Goal: Information Seeking & Learning: Check status

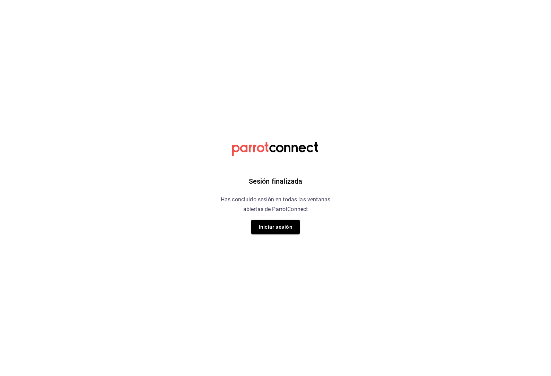
click at [273, 229] on button "Iniciar sesión" at bounding box center [275, 227] width 48 height 15
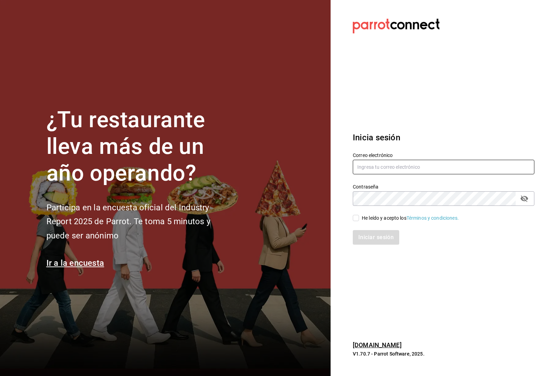
click at [376, 174] on input "text" at bounding box center [443, 167] width 181 height 15
type input "oscurobrebaje@gmail.com"
click at [358, 221] on input "He leído y acepto los Términos y condiciones." at bounding box center [356, 218] width 6 height 6
checkbox input "true"
click at [362, 245] on button "Iniciar sesión" at bounding box center [376, 237] width 47 height 15
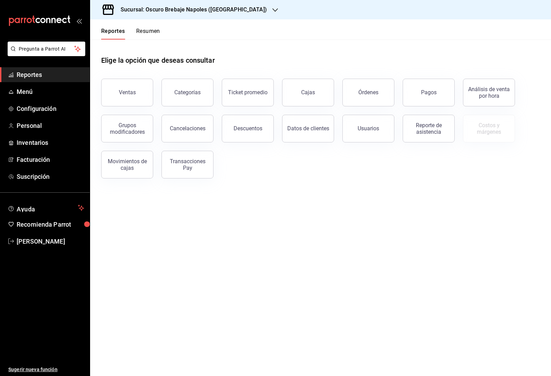
click at [310, 97] on link "Cajas" at bounding box center [308, 93] width 52 height 28
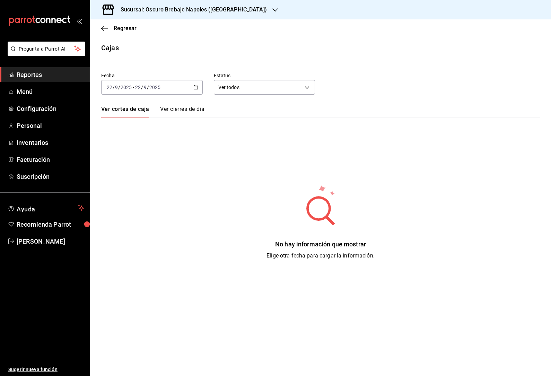
click at [221, 15] on div "Sucursal: Oscuro Brebaje Napoles (Oax)" at bounding box center [188, 9] width 185 height 19
click at [182, 42] on div "Oscuro Brebaje Noria(Oax)" at bounding box center [150, 45] width 108 height 7
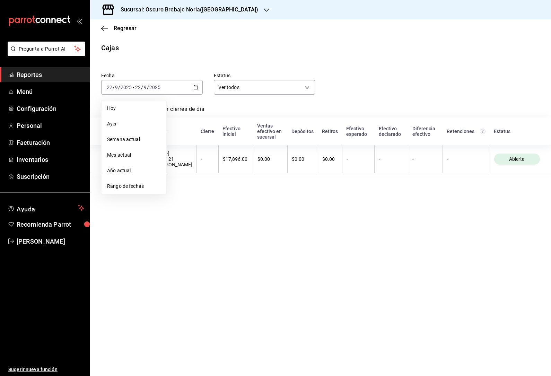
click at [157, 187] on span "Rango de fechas" at bounding box center [134, 186] width 54 height 7
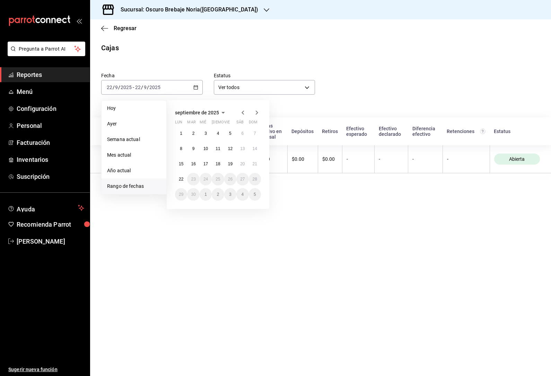
click at [182, 163] on abbr "15" at bounding box center [181, 163] width 5 height 5
click at [184, 178] on button "22" at bounding box center [181, 179] width 12 height 12
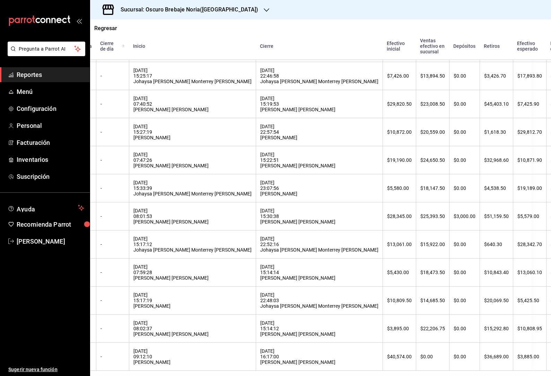
scroll to position [124, 19]
click at [517, 329] on div "$10,808.95" at bounding box center [529, 329] width 25 height 6
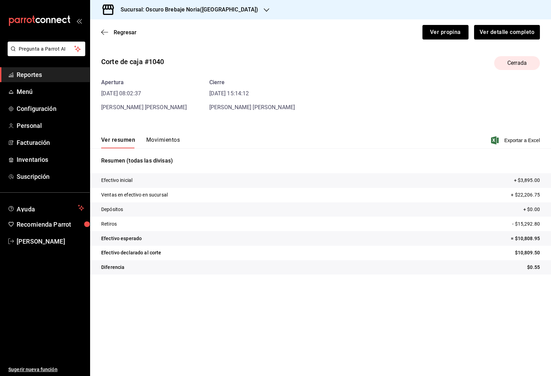
click at [174, 92] on div "Apertura 17/09/25 08:02:37 Viana Sofia Nuñez Ramirez Cierre 17/09/25 15:14:12 V…" at bounding box center [320, 94] width 438 height 33
click at [171, 128] on div "Ver resumen Movimientos Exportar a Excel" at bounding box center [320, 138] width 461 height 20
click at [163, 136] on button "Movimientos" at bounding box center [163, 142] width 34 height 12
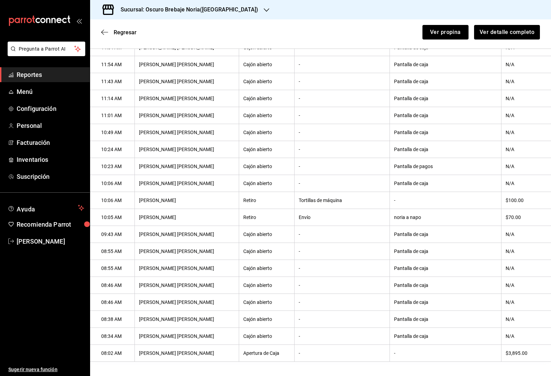
click at [104, 29] on span "Regresar" at bounding box center [118, 32] width 35 height 7
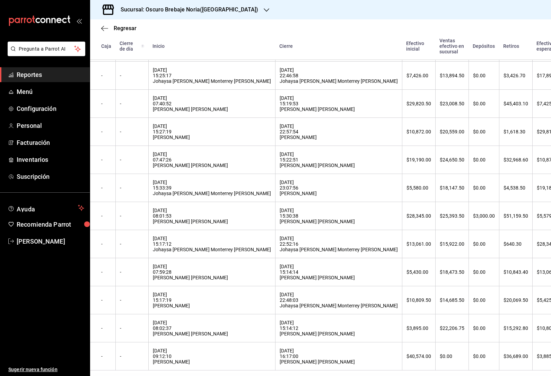
scroll to position [124, 0]
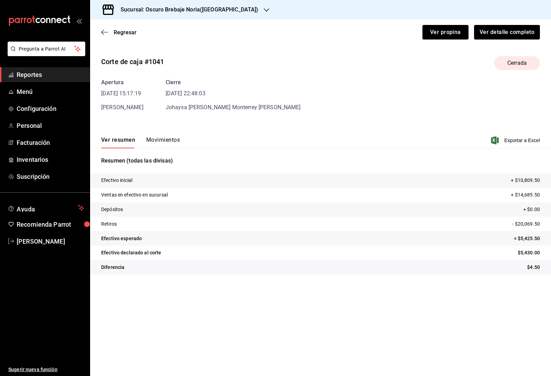
click at [158, 136] on button "Movimientos" at bounding box center [163, 142] width 34 height 12
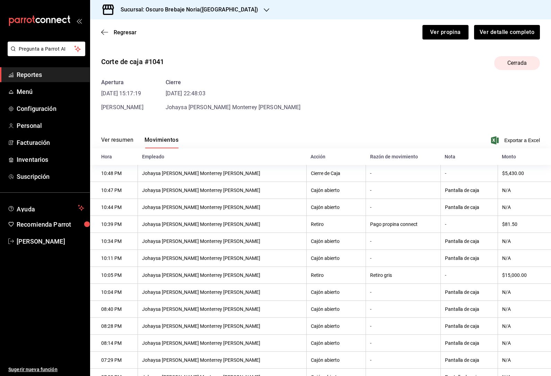
click at [97, 18] on div "Sucursal: Oscuro Brebaje Noria(Oax)" at bounding box center [184, 9] width 176 height 19
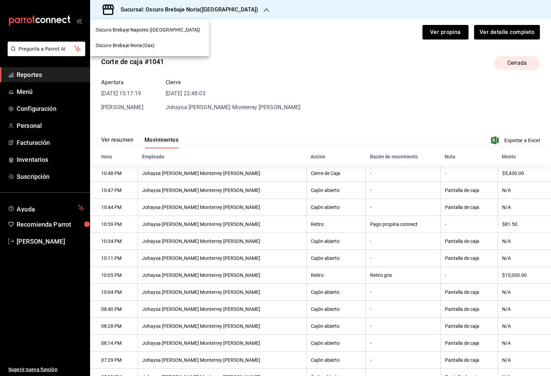
click at [157, 87] on div at bounding box center [275, 188] width 551 height 376
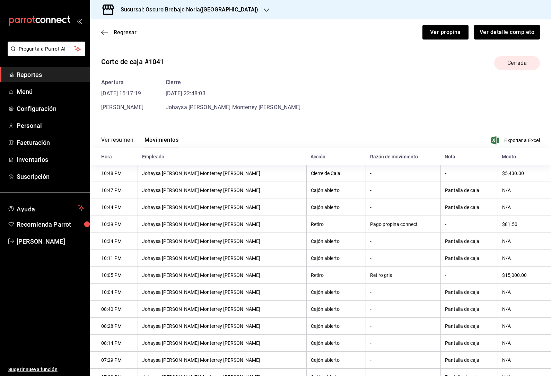
click at [107, 29] on icon "button" at bounding box center [104, 32] width 7 height 6
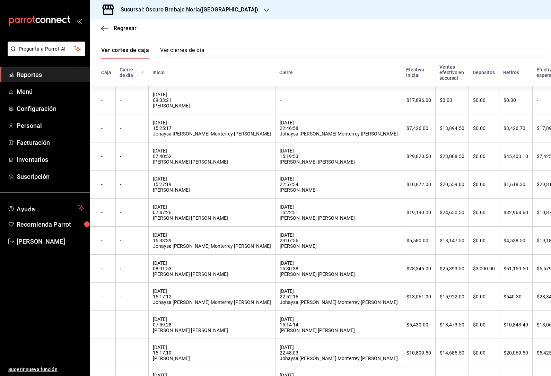
scroll to position [59, 0]
click at [503, 322] on div "$10,843.40" at bounding box center [515, 324] width 25 height 6
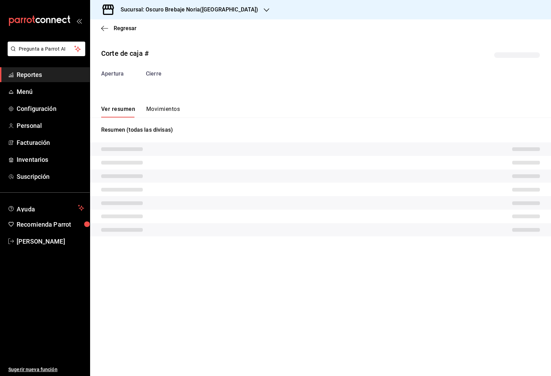
click at [158, 106] on button "Movimientos" at bounding box center [163, 112] width 34 height 12
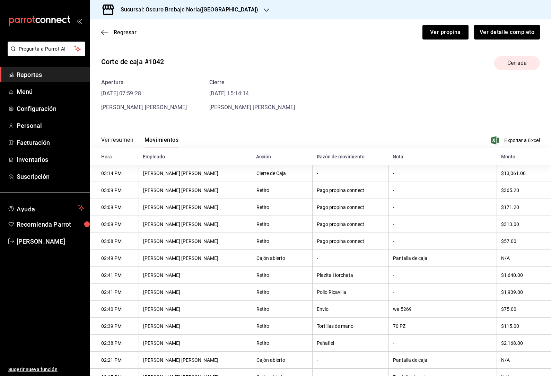
click at [102, 29] on icon "button" at bounding box center [104, 32] width 7 height 6
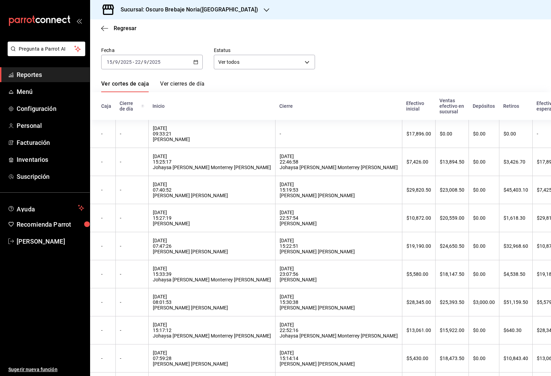
scroll to position [26, 0]
click at [499, 333] on th "$640.30" at bounding box center [515, 330] width 33 height 28
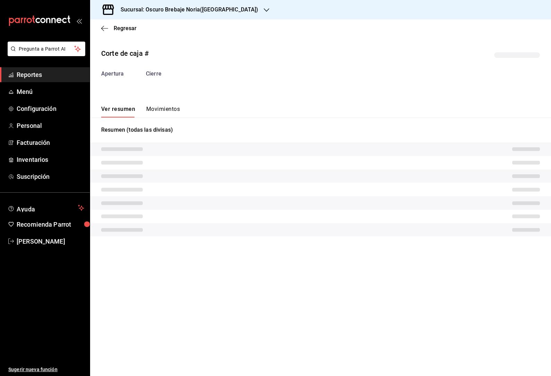
click at [159, 106] on button "Movimientos" at bounding box center [163, 112] width 34 height 12
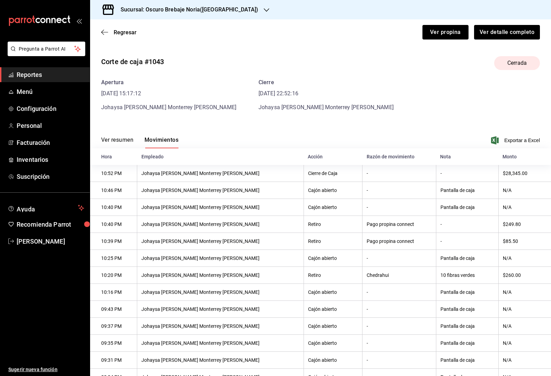
click at [102, 32] on icon "button" at bounding box center [104, 32] width 7 height 0
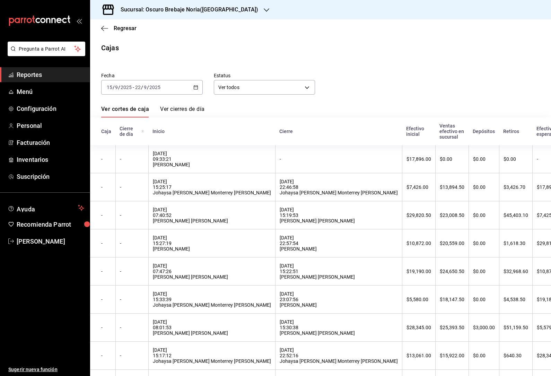
click at [532, 335] on th "$5,579.00" at bounding box center [548, 327] width 33 height 28
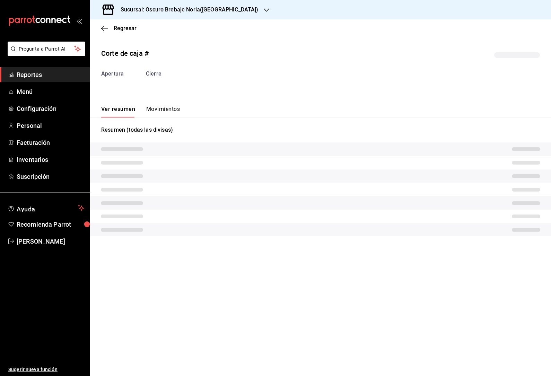
click at [146, 112] on button "Movimientos" at bounding box center [163, 112] width 34 height 12
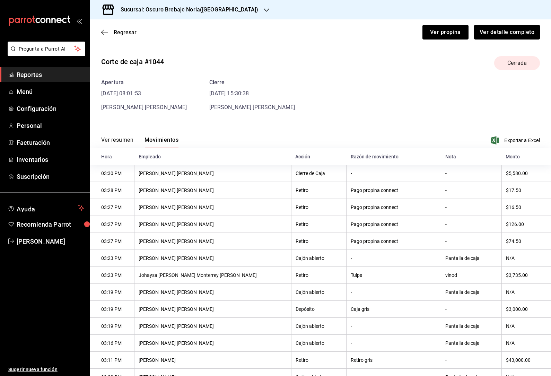
scroll to position [0, 0]
click at [103, 32] on icon "button" at bounding box center [104, 32] width 7 height 6
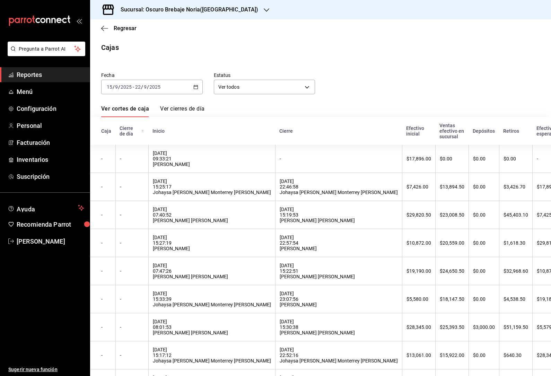
click at [131, 302] on div "-" at bounding box center [132, 299] width 24 height 6
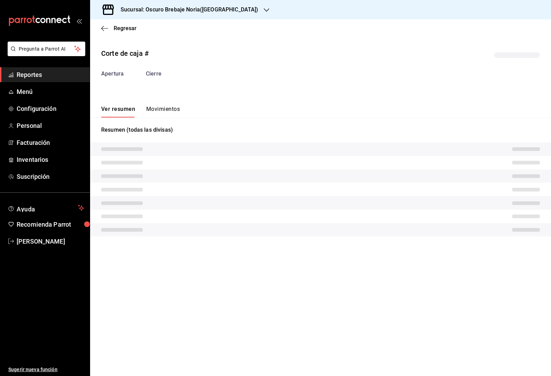
click at [155, 113] on button "Movimientos" at bounding box center [163, 112] width 34 height 12
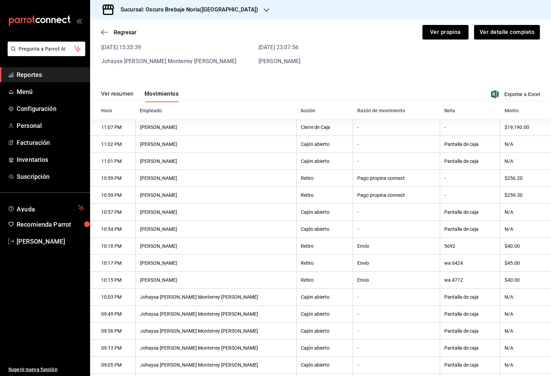
scroll to position [42, 0]
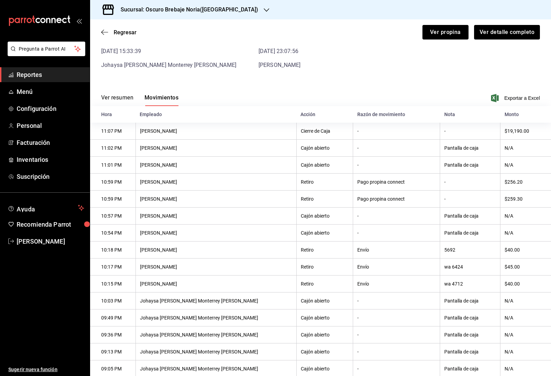
click at [103, 31] on icon "button" at bounding box center [102, 32] width 3 height 5
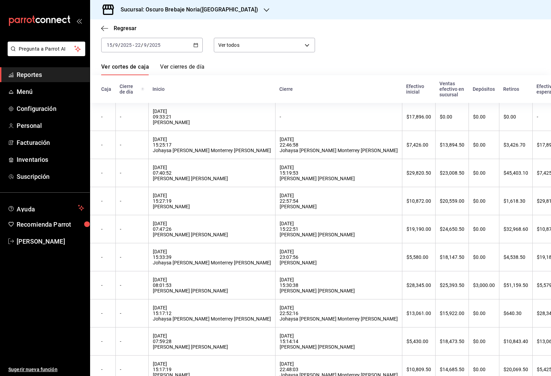
click at [166, 228] on div "20/09/2025 07:47:26 Viana Sofia Nuñez Ramirez" at bounding box center [212, 229] width 118 height 17
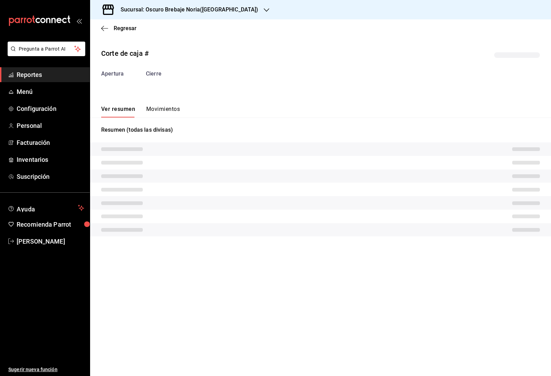
click at [149, 116] on button "Movimientos" at bounding box center [163, 112] width 34 height 12
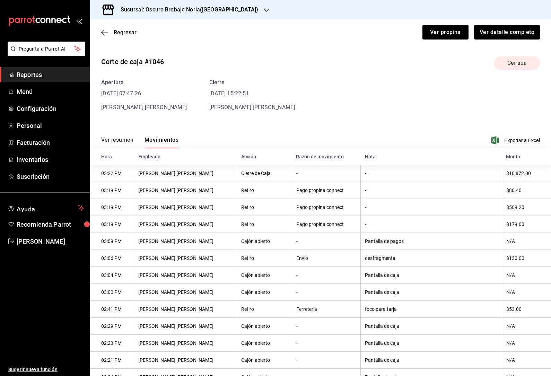
click at [157, 108] on span "Viana Sofia Nuñez Ramirez" at bounding box center [144, 107] width 86 height 7
click at [99, 31] on div "Regresar Ver propina Ver detalle completo" at bounding box center [320, 32] width 461 height 26
click at [99, 28] on div "Regresar Ver propina Ver detalle completo" at bounding box center [320, 32] width 461 height 26
click at [108, 30] on span "Regresar" at bounding box center [118, 32] width 35 height 7
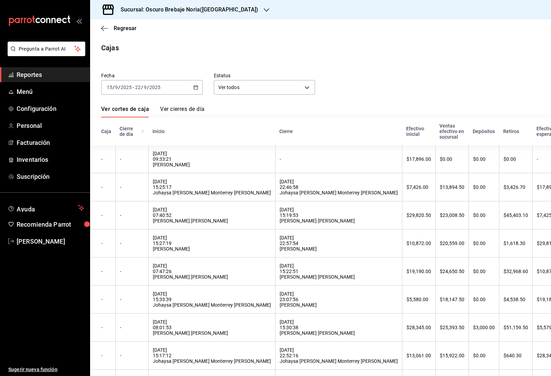
click at [196, 251] on div "20/09/2025 15:27:19 Jessica Paola Melchor Valerio" at bounding box center [212, 243] width 118 height 17
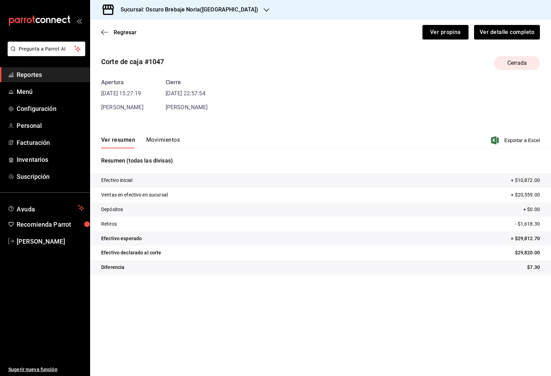
scroll to position [19, 0]
click at [160, 136] on button "Movimientos" at bounding box center [163, 142] width 34 height 12
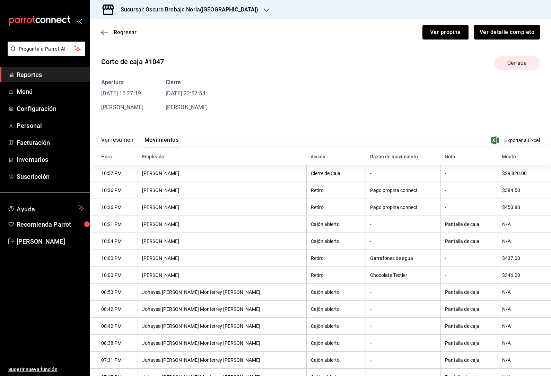
scroll to position [0, 0]
click at [106, 27] on div "Regresar Ver propina Ver detalle completo" at bounding box center [320, 32] width 461 height 26
click at [126, 32] on span "Regresar" at bounding box center [125, 32] width 23 height 7
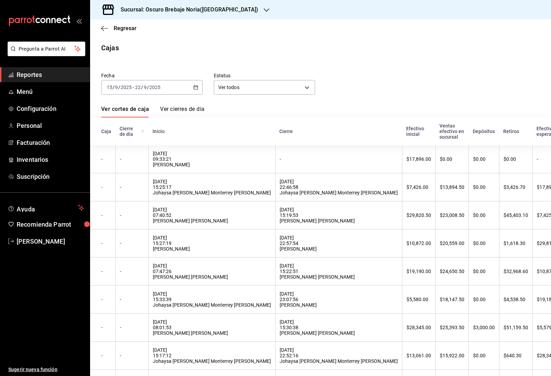
click at [158, 221] on div "21/09/2025 07:40:52 Viana Sofia Nuñez Ramirez" at bounding box center [212, 215] width 118 height 17
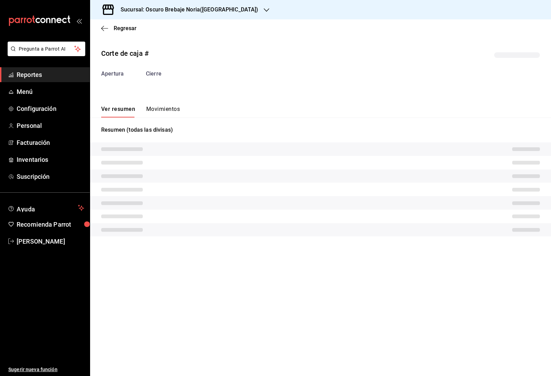
click at [154, 107] on button "Movimientos" at bounding box center [163, 112] width 34 height 12
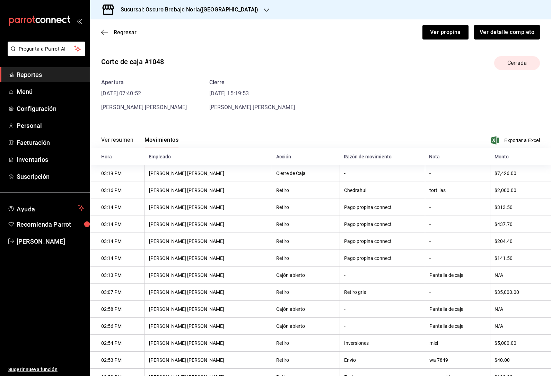
click at [103, 35] on icon "button" at bounding box center [104, 32] width 7 height 6
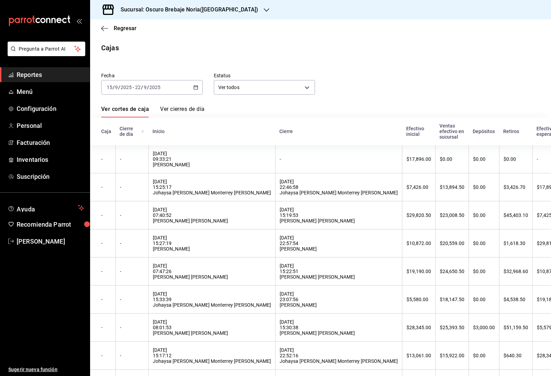
click at [164, 187] on div "21/09/2025 15:25:17 Johaysa Alessandrí Monterrey Pérez" at bounding box center [212, 187] width 118 height 17
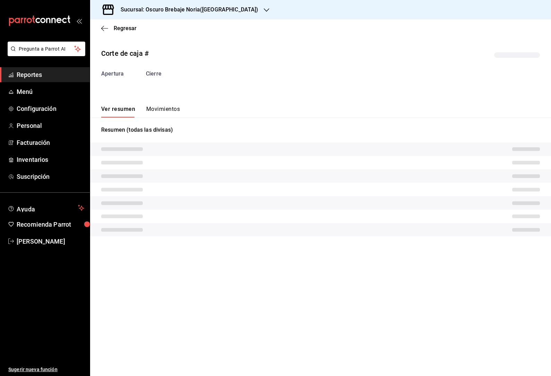
click at [156, 113] on button "Movimientos" at bounding box center [163, 112] width 34 height 12
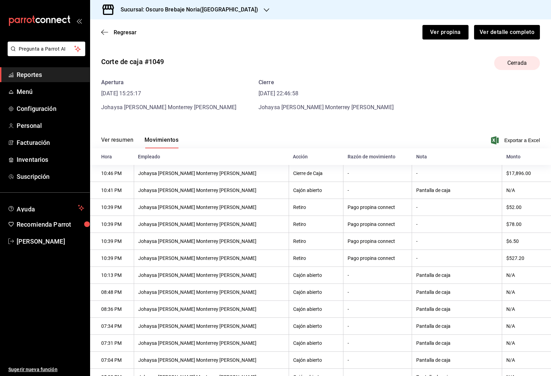
click at [99, 29] on div "Regresar Ver propina Ver detalle completo" at bounding box center [320, 32] width 461 height 26
click at [114, 35] on span "Regresar" at bounding box center [125, 32] width 23 height 7
